Goal: Obtain resource: Download file/media

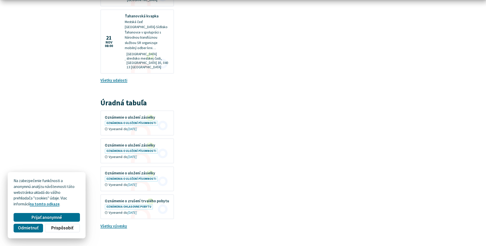
scroll to position [666, 0]
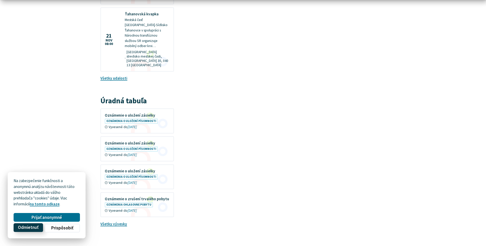
click at [25, 231] on button "Odmietnuť" at bounding box center [28, 228] width 29 height 9
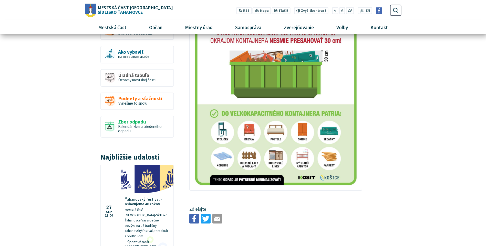
scroll to position [282, 0]
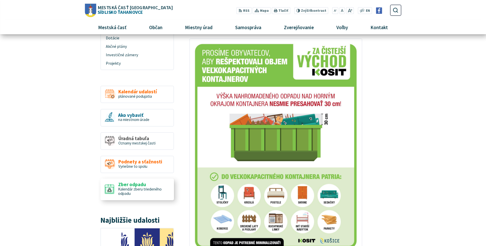
click at [132, 191] on span "Kalendár zberu triedeného odpadu" at bounding box center [140, 191] width 44 height 9
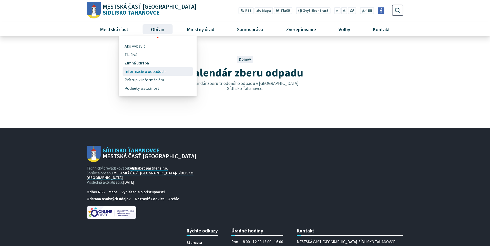
click at [144, 70] on span "Informácie o odpadoch" at bounding box center [145, 71] width 41 height 8
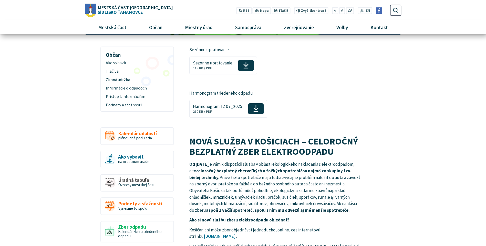
scroll to position [77, 0]
click at [245, 65] on use at bounding box center [245, 65] width 5 height 7
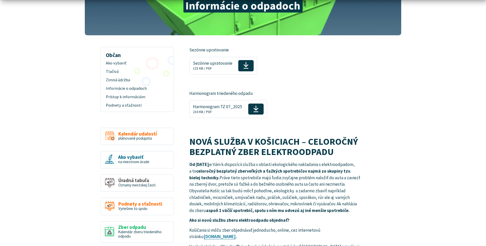
scroll to position [102, 0]
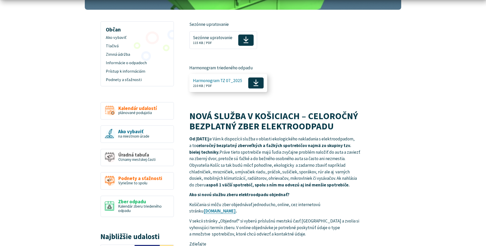
click at [253, 82] on icon at bounding box center [256, 83] width 6 height 8
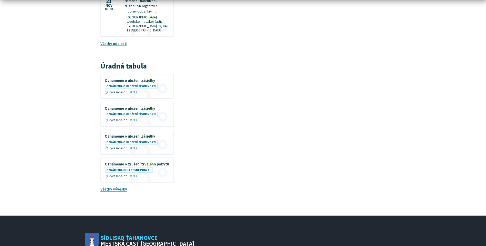
scroll to position [578, 0]
